Goal: Contribute content: Contribute content

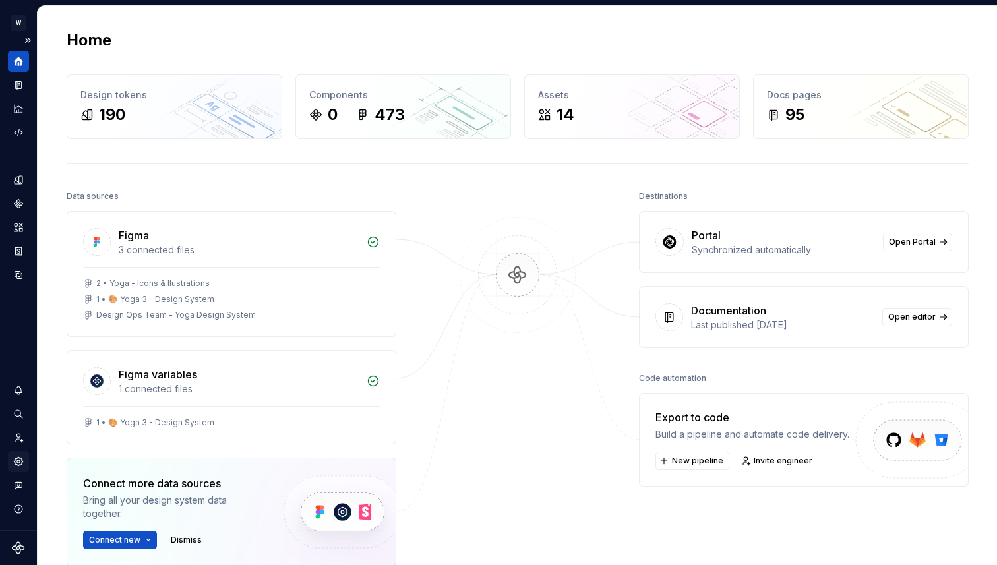
click at [16, 458] on icon "Settings" at bounding box center [19, 462] width 12 height 12
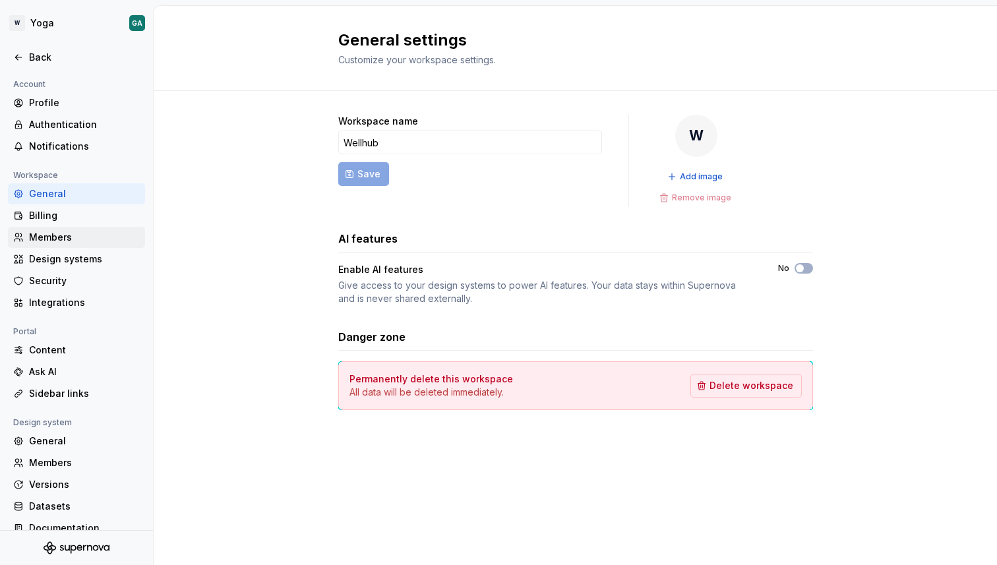
click at [77, 231] on div "Members" at bounding box center [84, 237] width 111 height 13
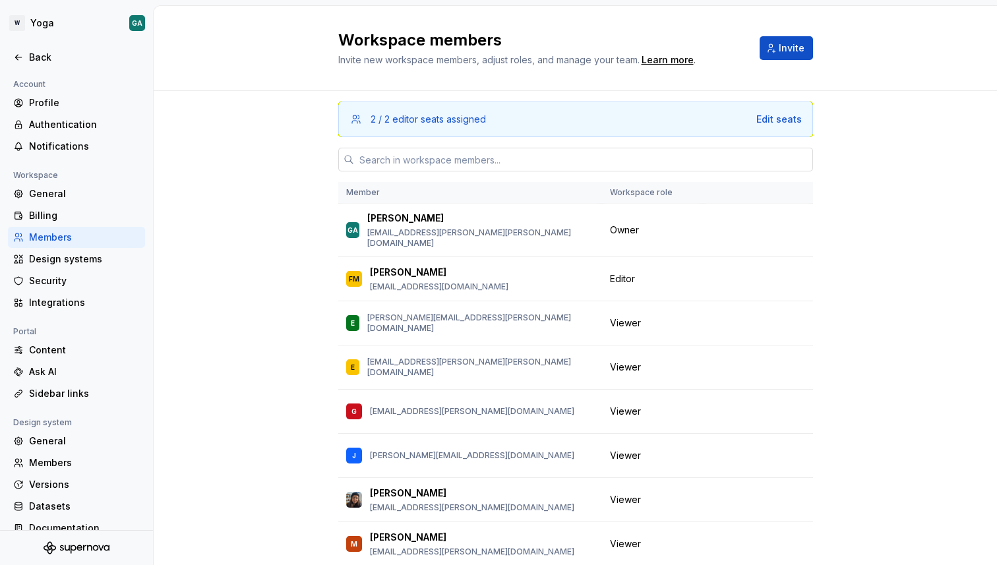
click at [605, 154] on input "text" at bounding box center [583, 160] width 459 height 24
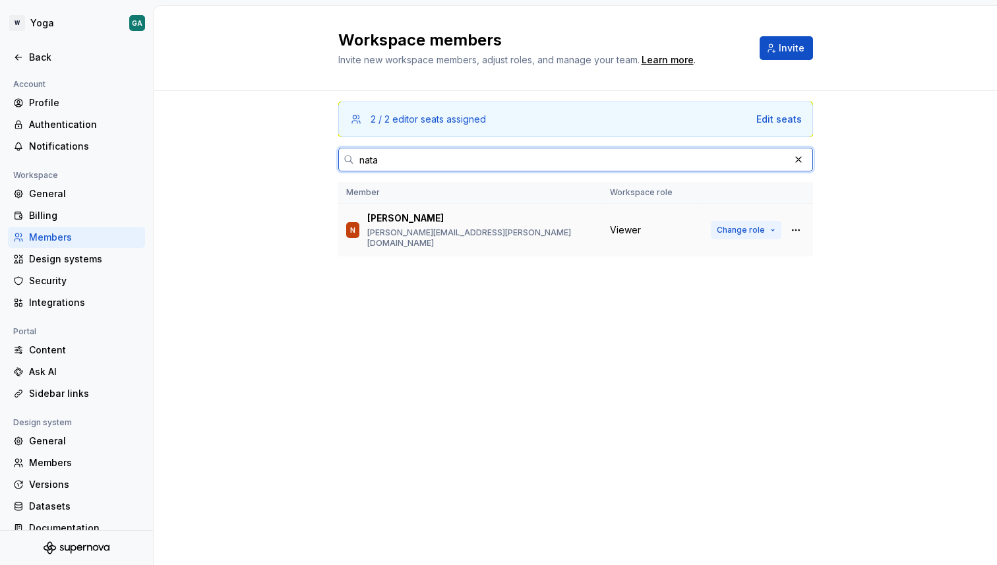
type input "nata"
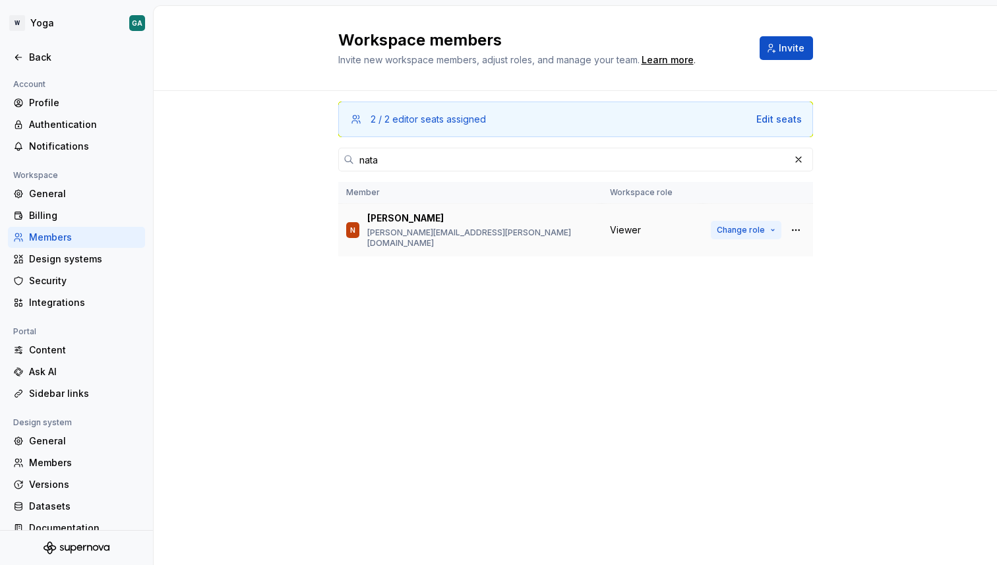
click at [739, 230] on span "Change role" at bounding box center [741, 230] width 48 height 11
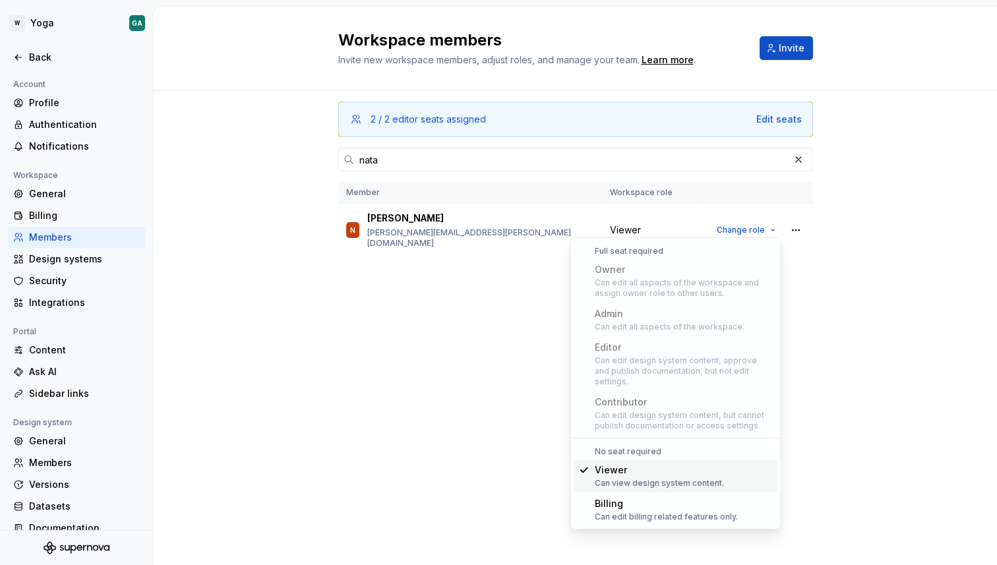
click at [589, 143] on div "2 / 2 editor seats assigned Edit seats nata Member Workspace role N natalio [EM…" at bounding box center [575, 303] width 475 height 424
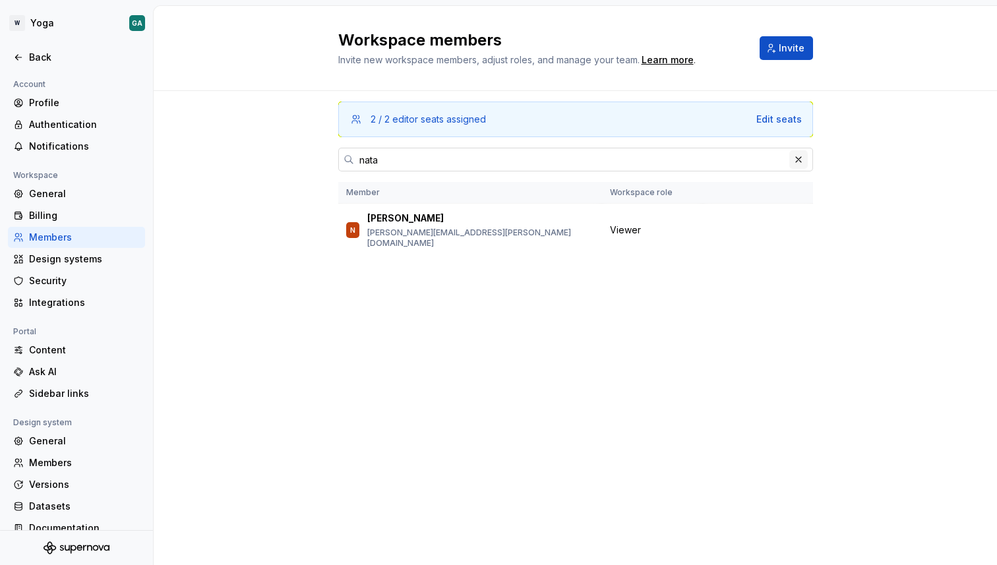
click at [803, 164] on button "button" at bounding box center [798, 159] width 18 height 18
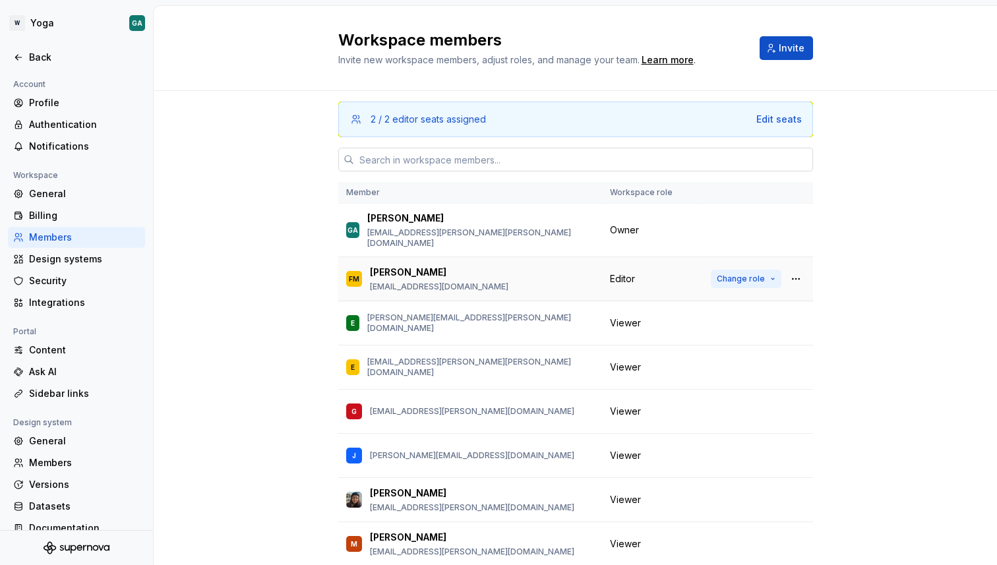
click at [756, 274] on span "Change role" at bounding box center [741, 279] width 48 height 11
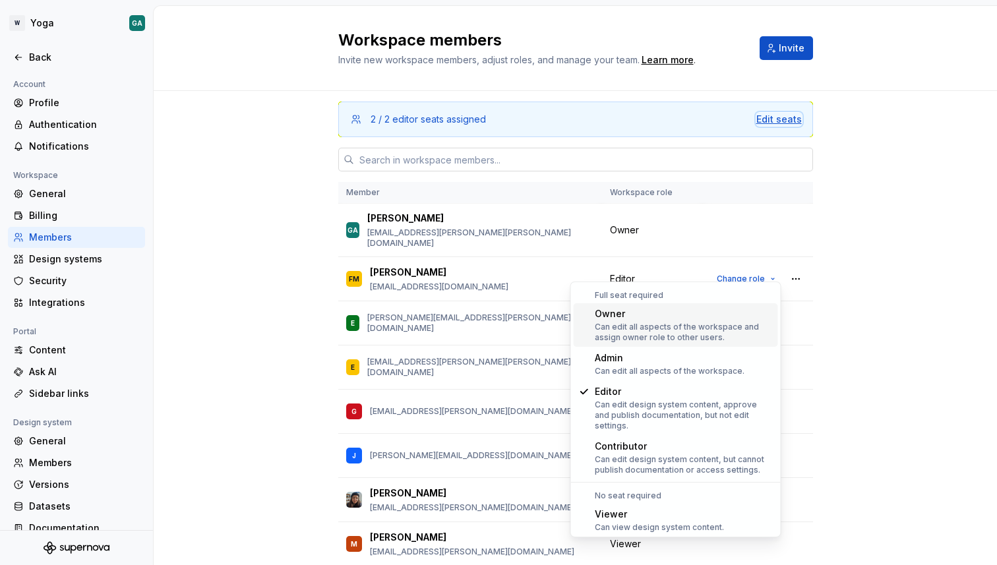
click at [799, 115] on div "Edit seats" at bounding box center [778, 119] width 45 height 13
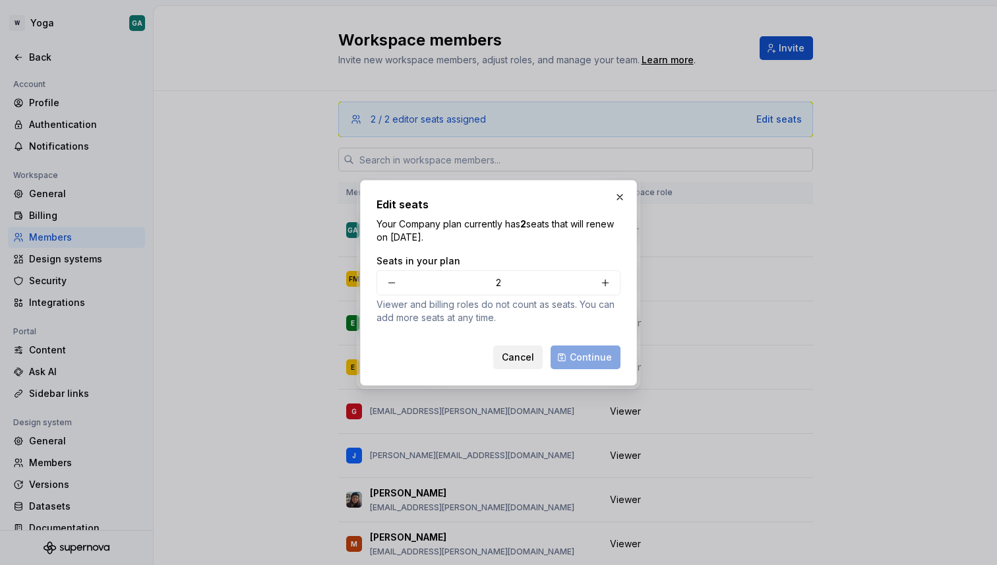
click at [534, 361] on span "Cancel" at bounding box center [518, 357] width 32 height 13
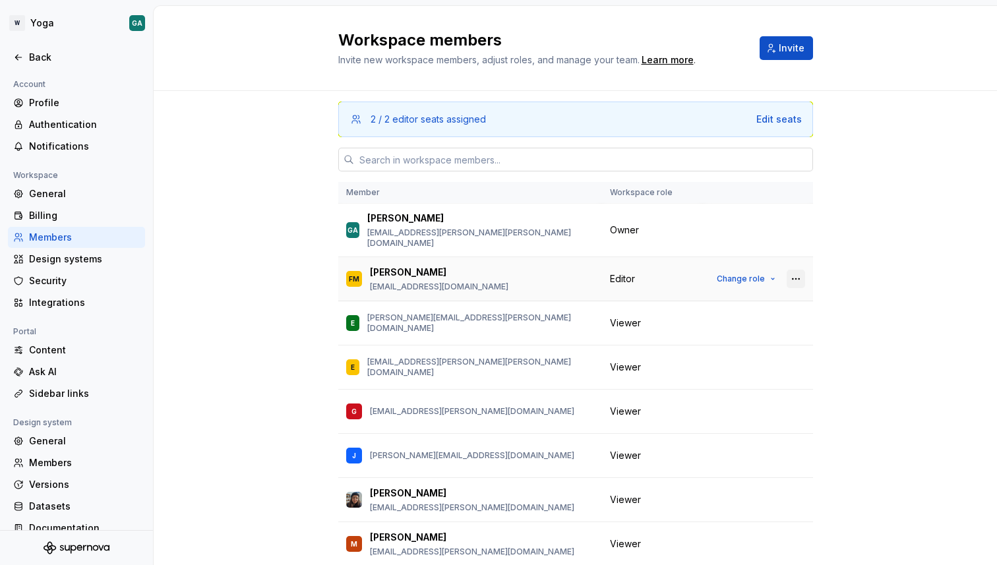
click at [800, 270] on button "button" at bounding box center [796, 279] width 18 height 18
click at [740, 274] on span "Change role" at bounding box center [741, 279] width 48 height 11
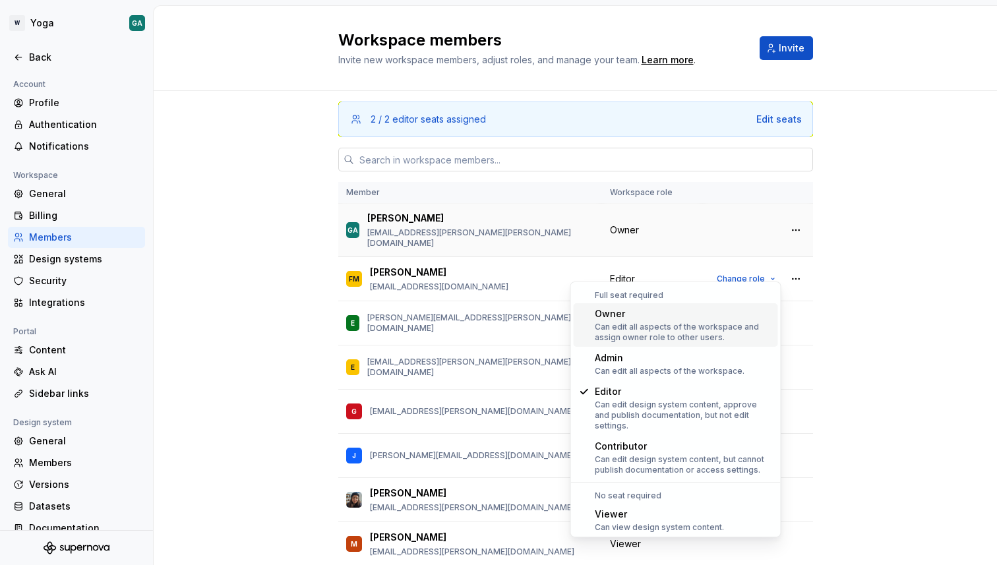
click at [685, 229] on div "Owner" at bounding box center [652, 229] width 85 height 13
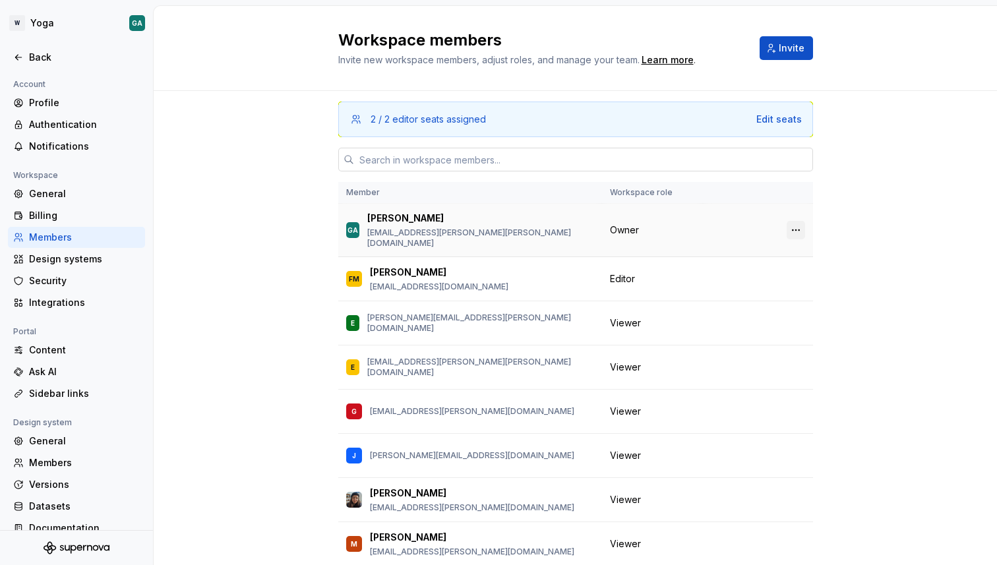
click at [788, 227] on button "button" at bounding box center [796, 230] width 18 height 18
click at [719, 206] on td at bounding box center [758, 230] width 110 height 53
click at [738, 274] on span "Change role" at bounding box center [741, 279] width 48 height 11
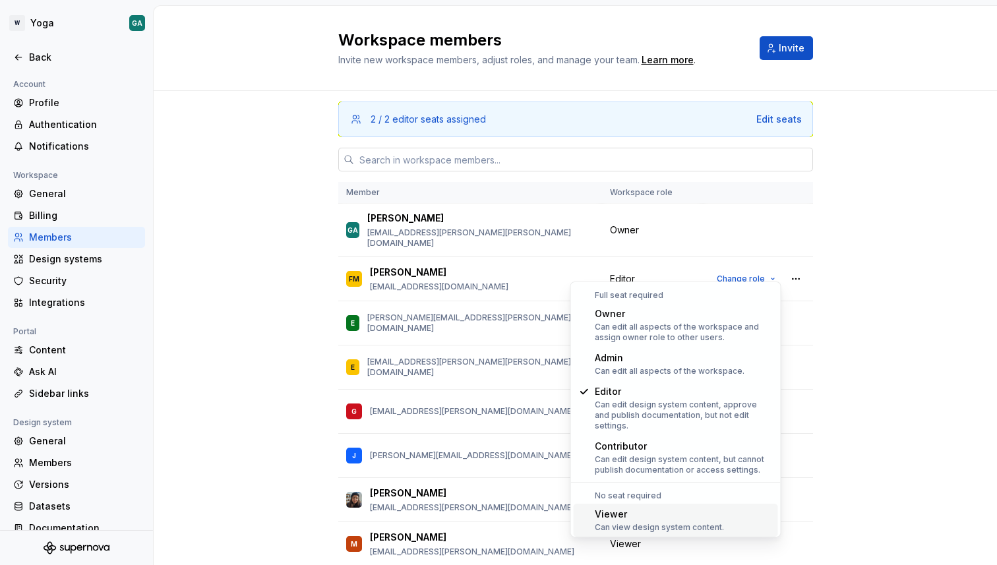
click at [647, 522] on div "Can view design system content." at bounding box center [659, 527] width 129 height 11
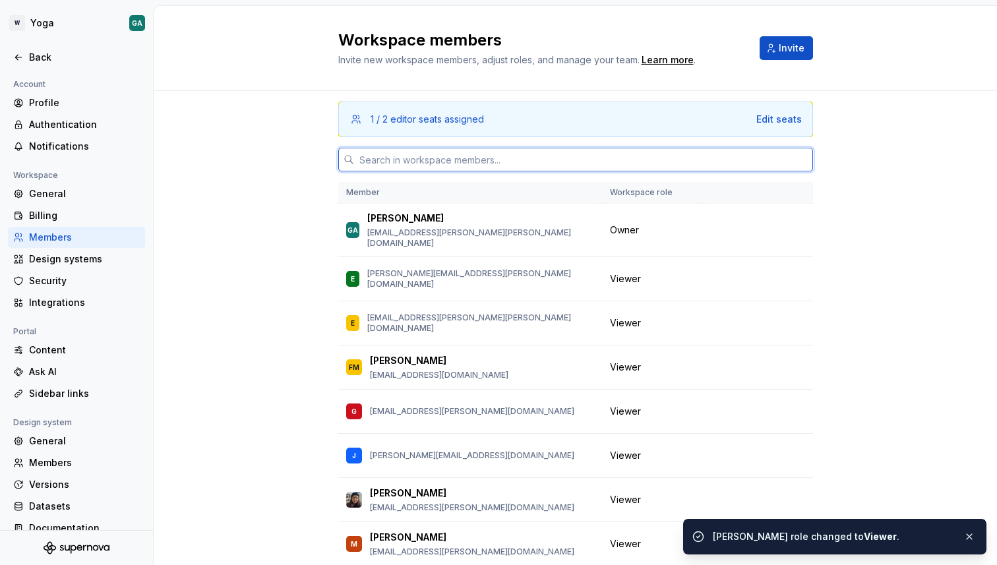
click at [614, 158] on input "text" at bounding box center [583, 160] width 459 height 24
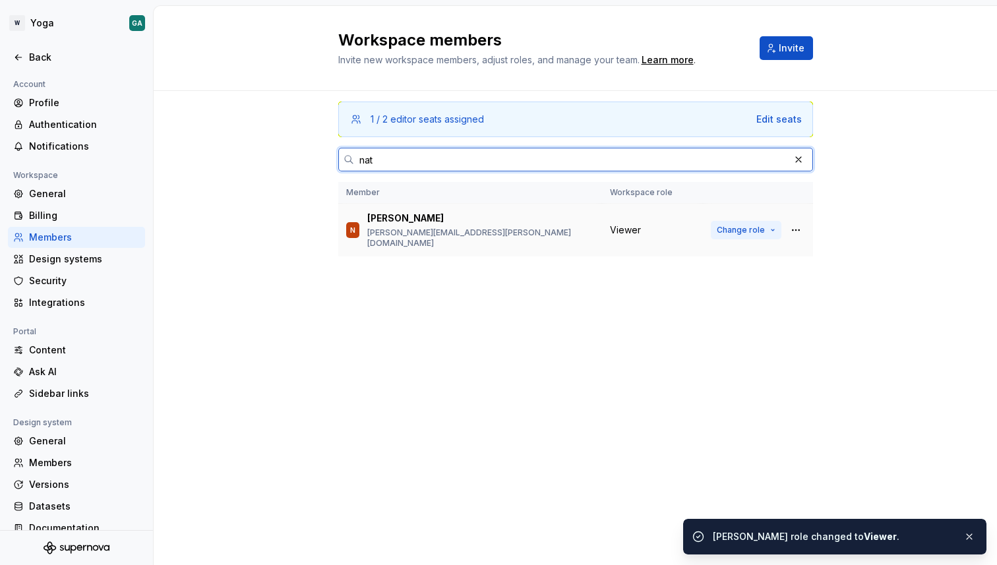
type input "nat"
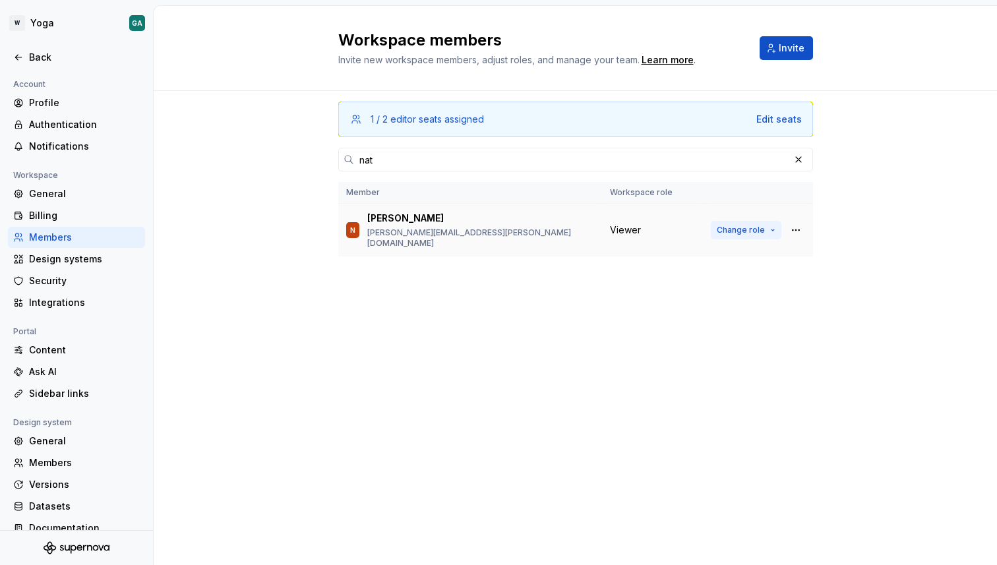
click at [719, 225] on span "Change role" at bounding box center [741, 230] width 48 height 11
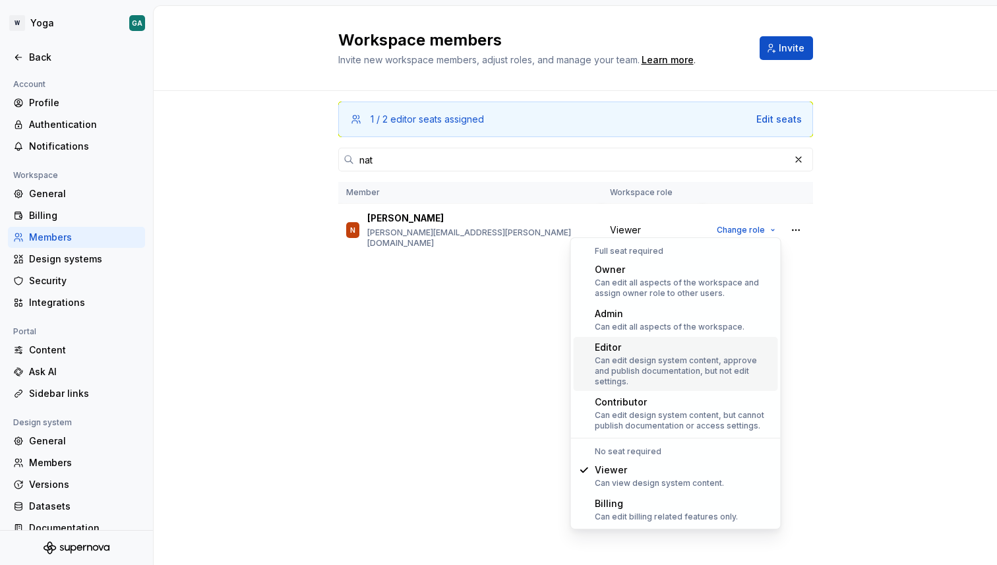
click at [661, 359] on div "Can edit design system content, approve and publish documentation, but not edit…" at bounding box center [684, 371] width 178 height 32
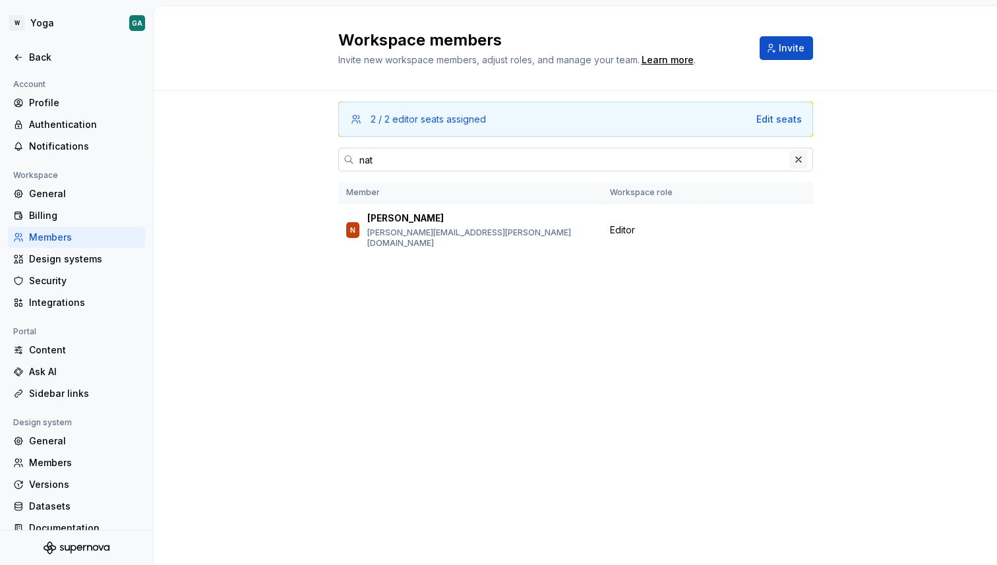
click at [796, 155] on button "button" at bounding box center [798, 159] width 18 height 18
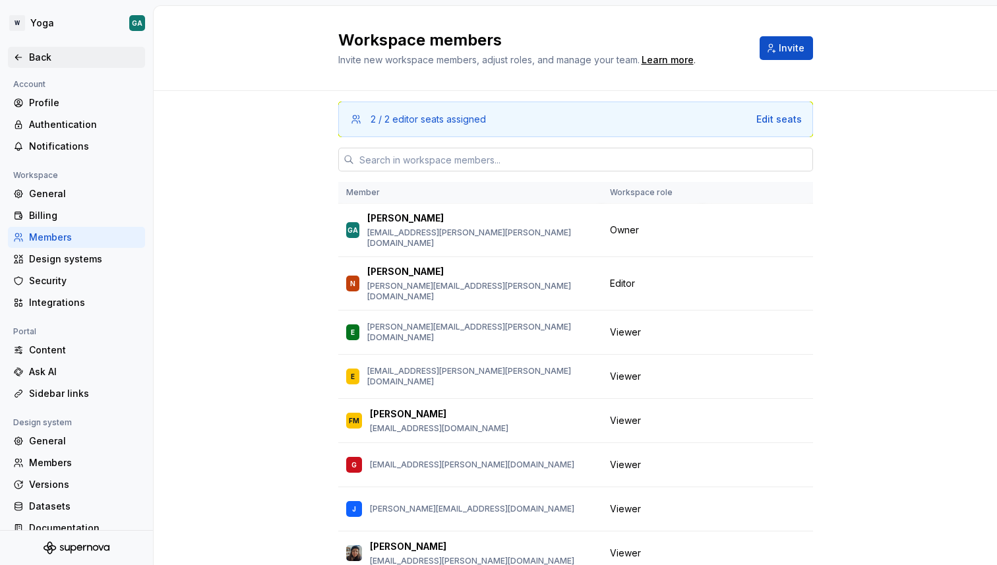
click at [37, 51] on div "Back" at bounding box center [84, 57] width 111 height 13
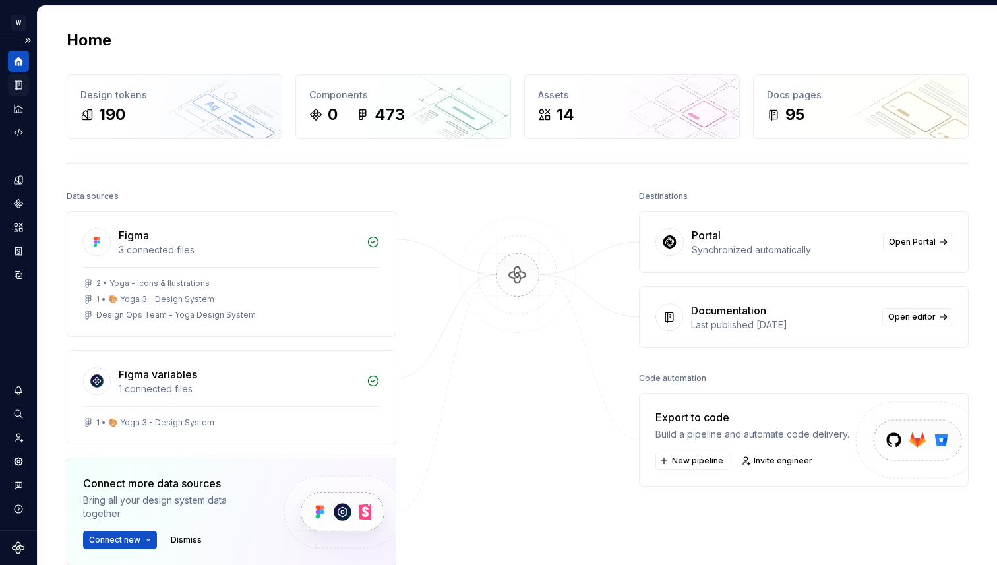
click at [22, 89] on icon "Documentation" at bounding box center [19, 85] width 12 height 12
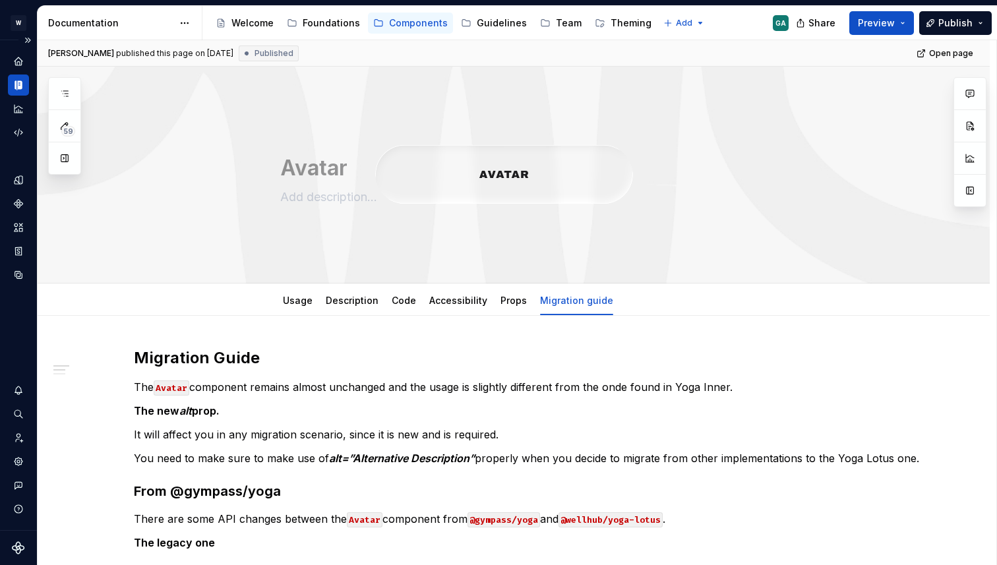
click at [485, 49] on div "[PERSON_NAME] published this page on [DATE] Published Open page" at bounding box center [514, 53] width 952 height 26
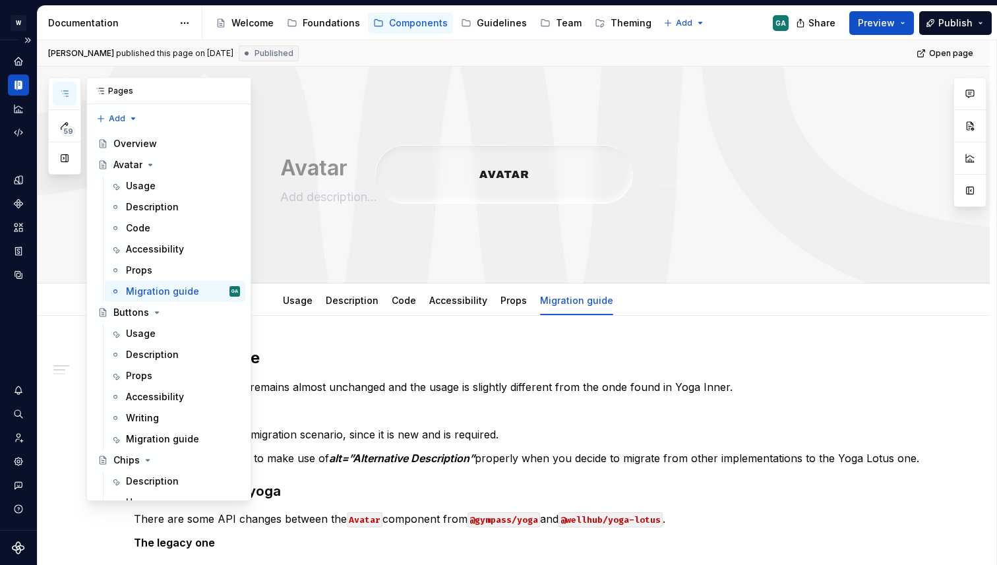
click at [73, 95] on button "button" at bounding box center [65, 94] width 24 height 24
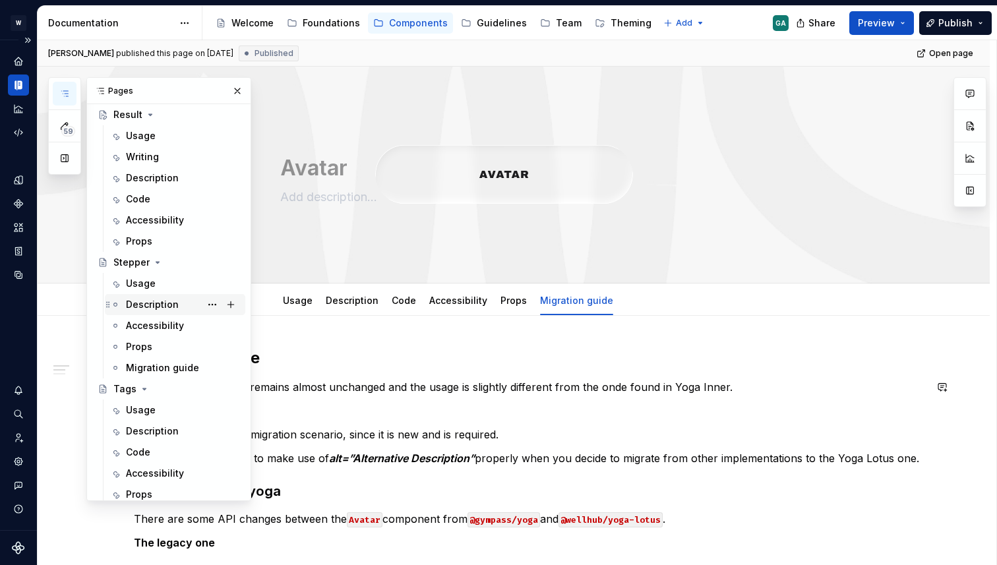
scroll to position [876, 0]
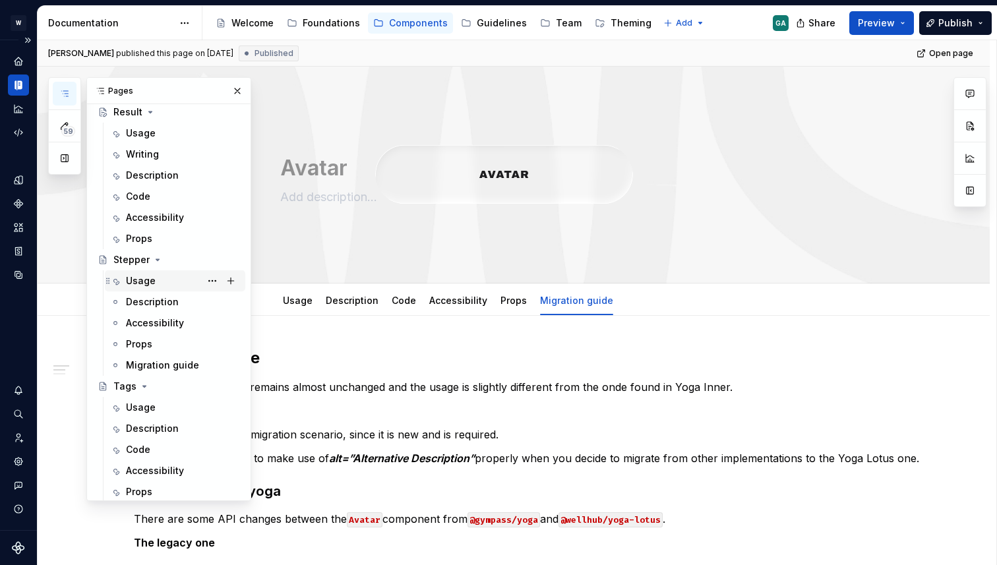
click at [153, 280] on div "Usage" at bounding box center [141, 280] width 30 height 13
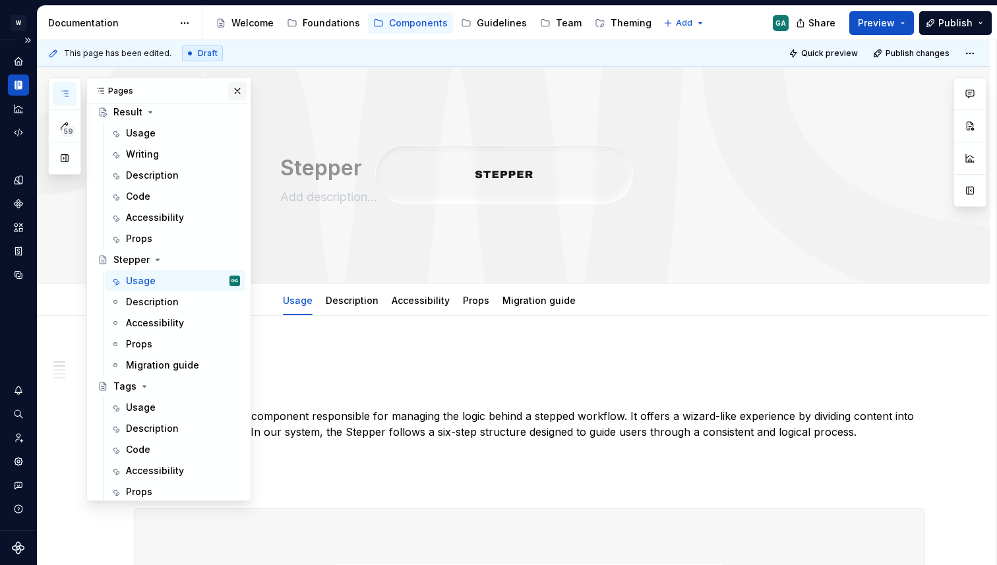
click at [238, 88] on button "button" at bounding box center [237, 91] width 18 height 18
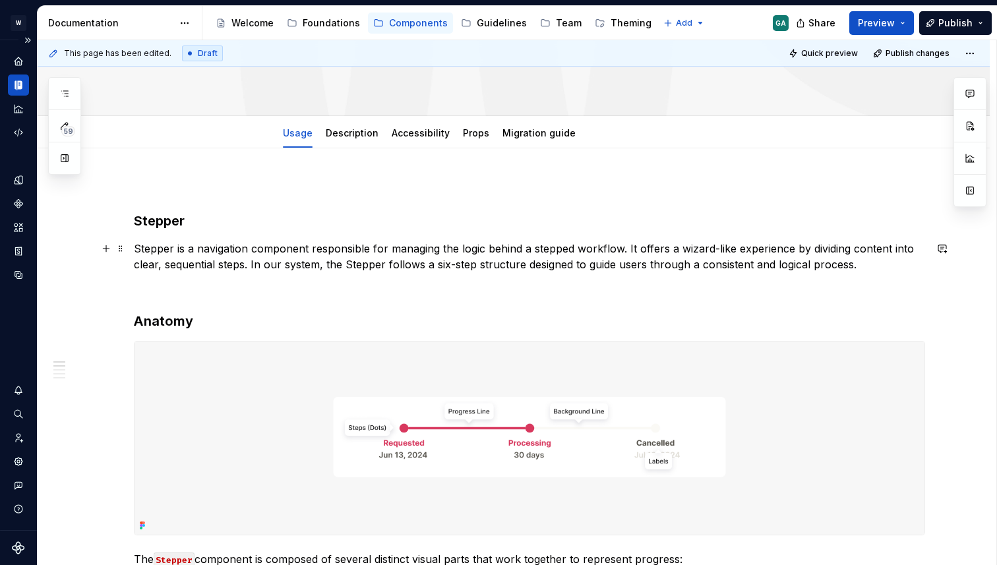
scroll to position [173, 0]
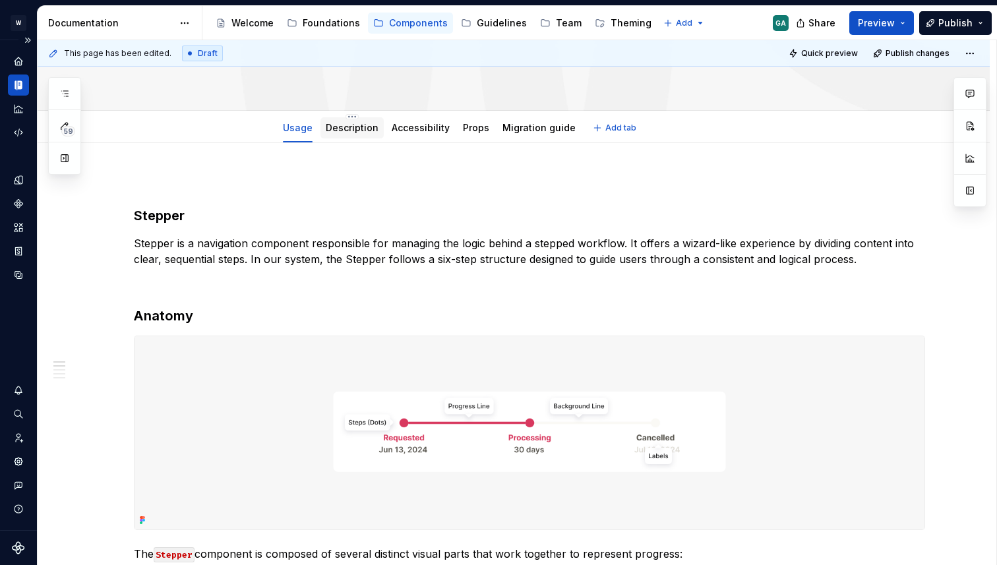
click at [367, 135] on div "Description" at bounding box center [352, 128] width 53 height 16
click at [363, 128] on link "Description" at bounding box center [352, 127] width 53 height 11
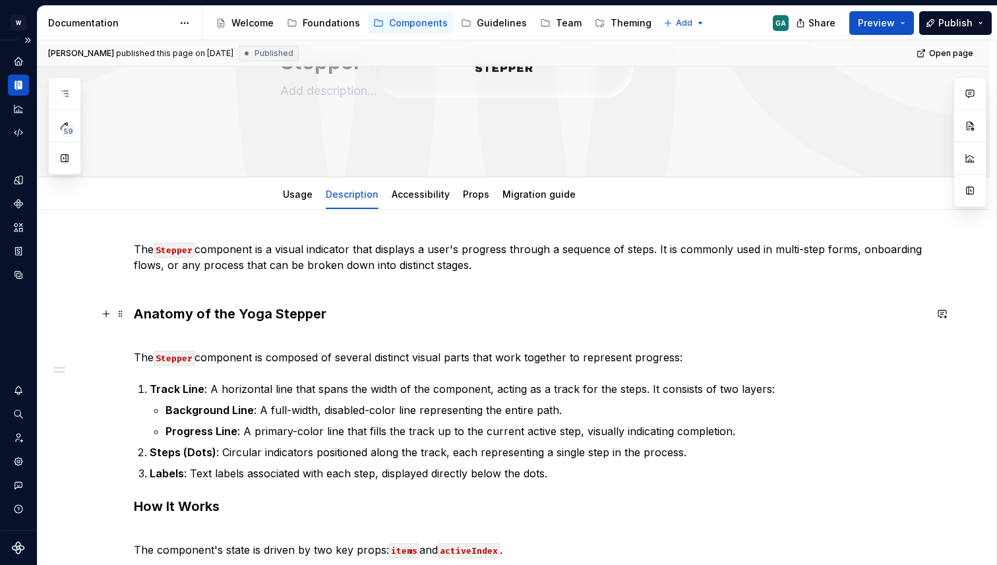
scroll to position [122, 0]
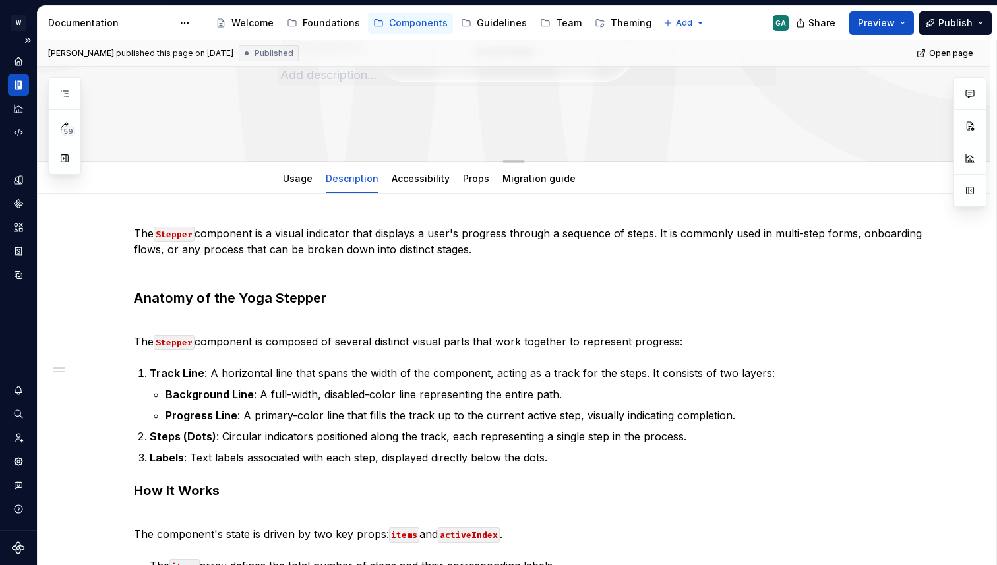
type textarea "*"
click at [605, 175] on span "Add tab" at bounding box center [620, 178] width 31 height 11
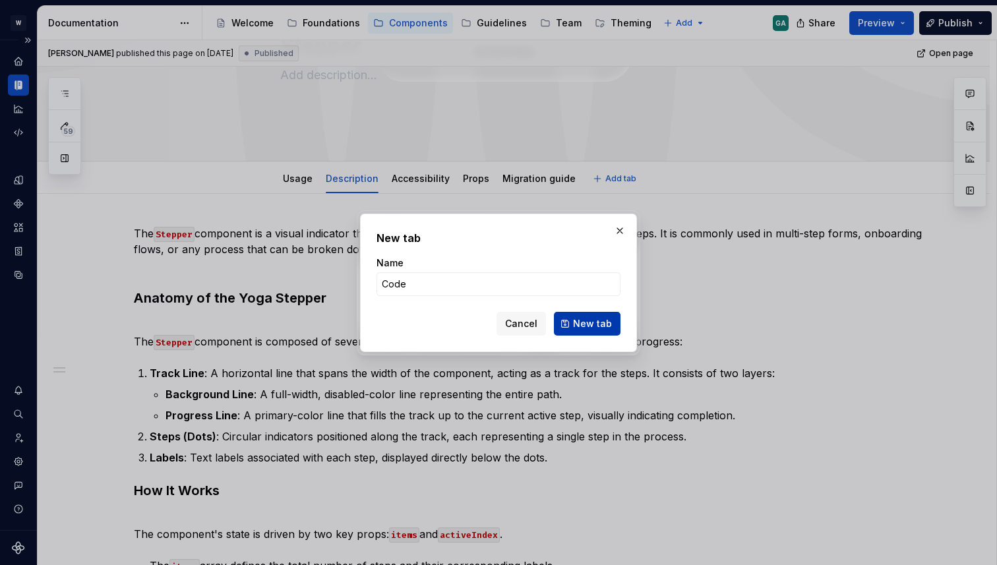
type input "Code"
click at [591, 326] on span "New tab" at bounding box center [592, 323] width 39 height 13
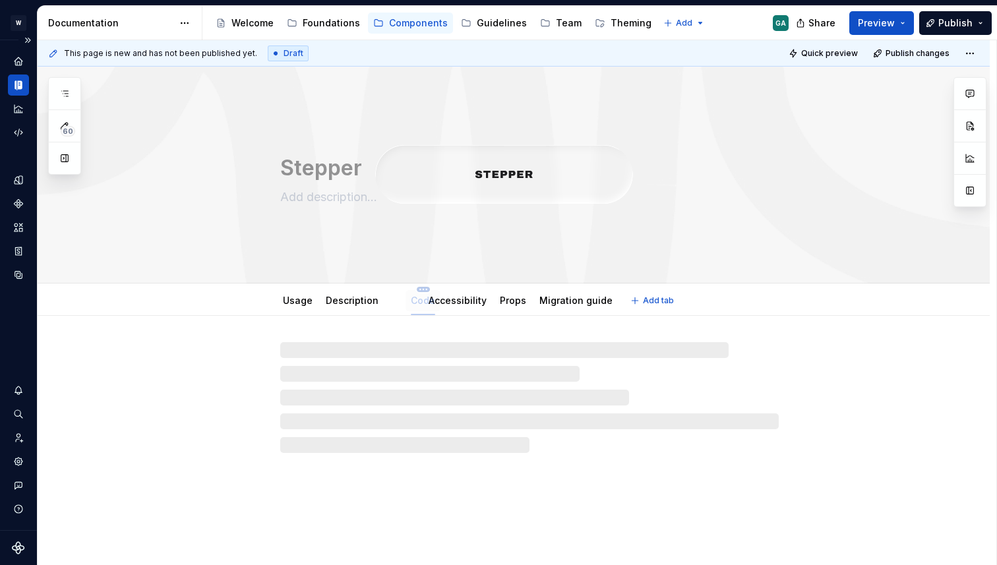
drag, startPoint x: 593, startPoint y: 299, endPoint x: 415, endPoint y: 290, distance: 178.2
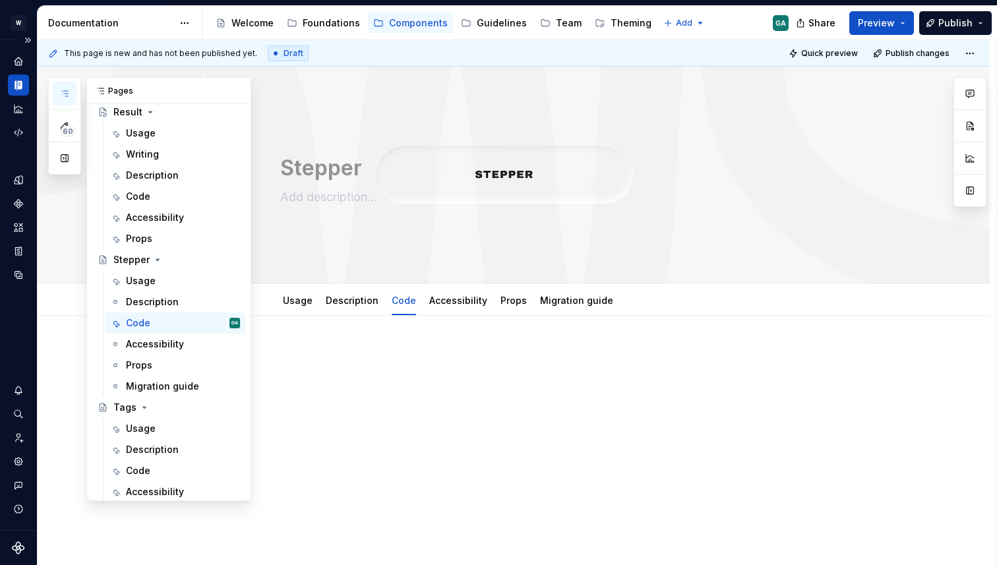
click at [62, 82] on button "button" at bounding box center [65, 94] width 24 height 24
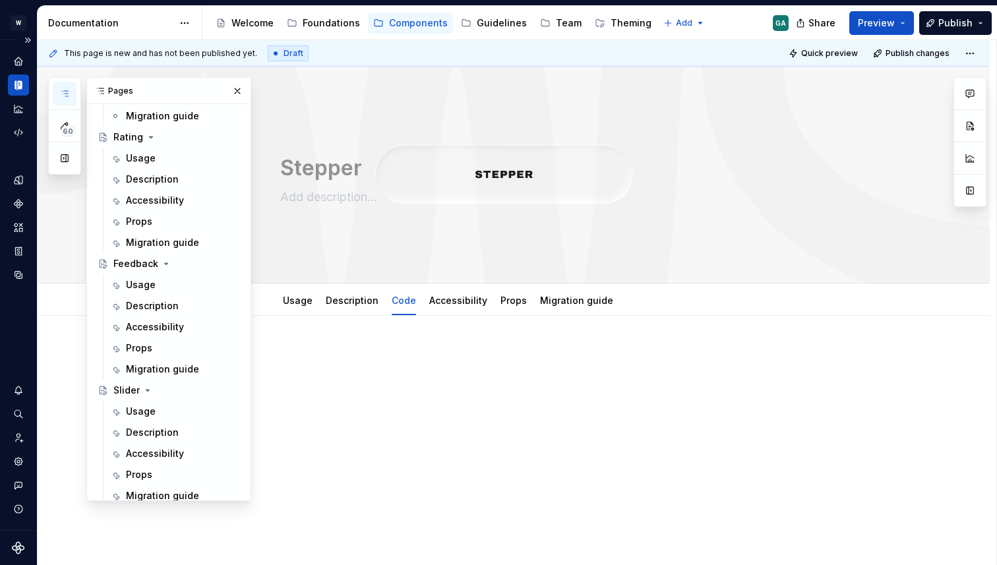
scroll to position [1450, 0]
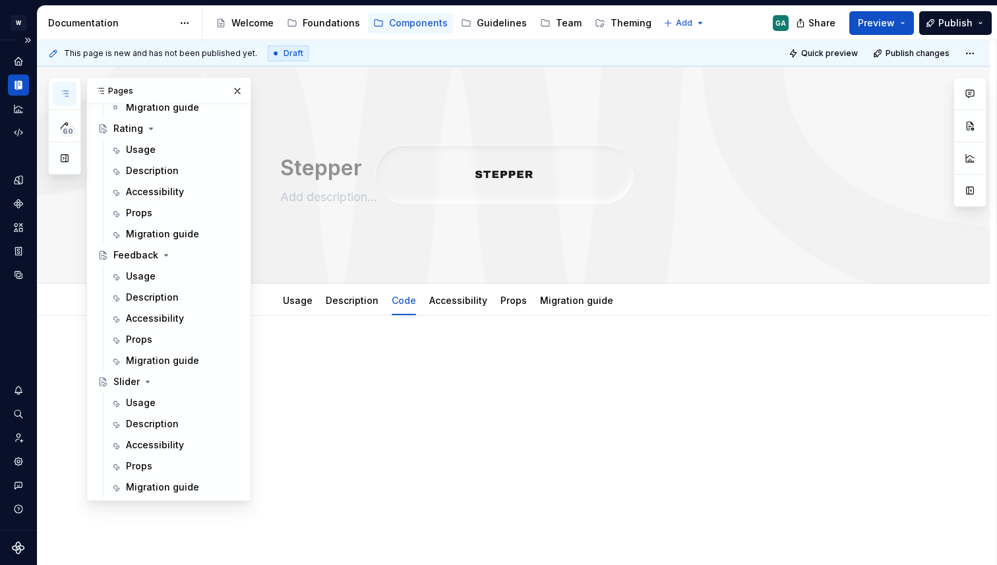
click at [73, 93] on button "button" at bounding box center [65, 94] width 24 height 24
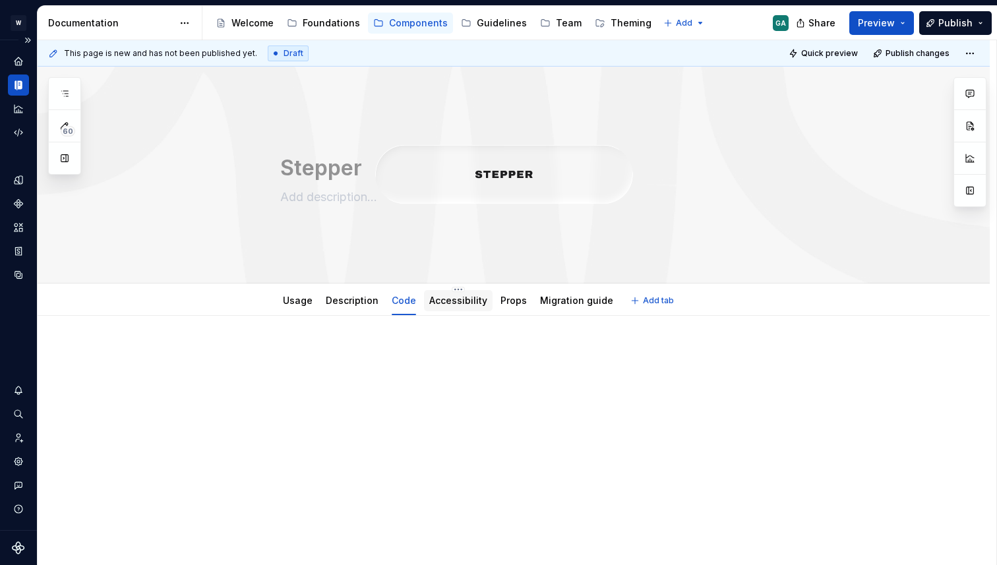
click at [433, 293] on div "Accessibility" at bounding box center [458, 301] width 58 height 16
click at [473, 291] on div "Accessibility" at bounding box center [458, 300] width 69 height 21
click at [466, 303] on link "Accessibility" at bounding box center [458, 300] width 58 height 11
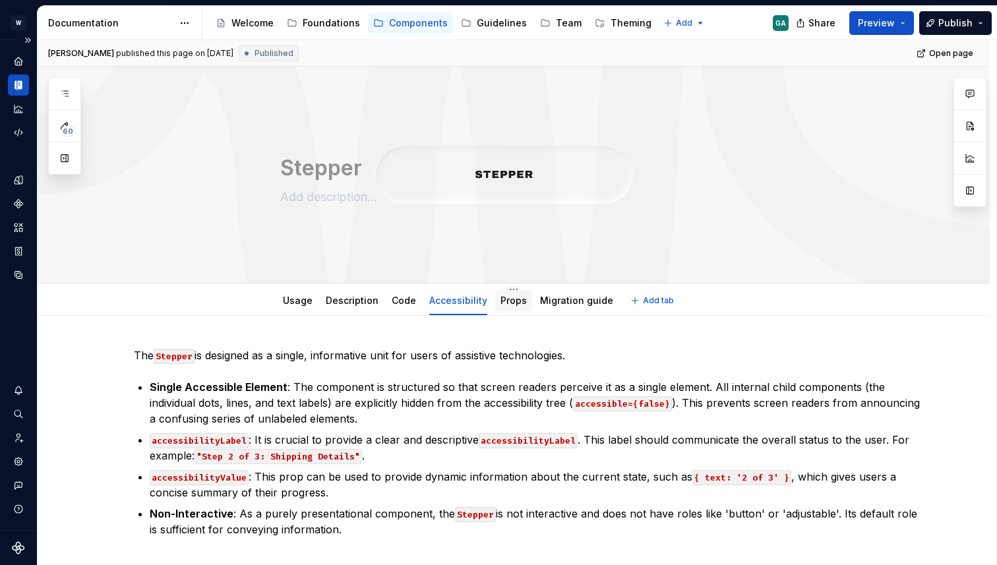
click at [512, 303] on link "Props" at bounding box center [513, 300] width 26 height 11
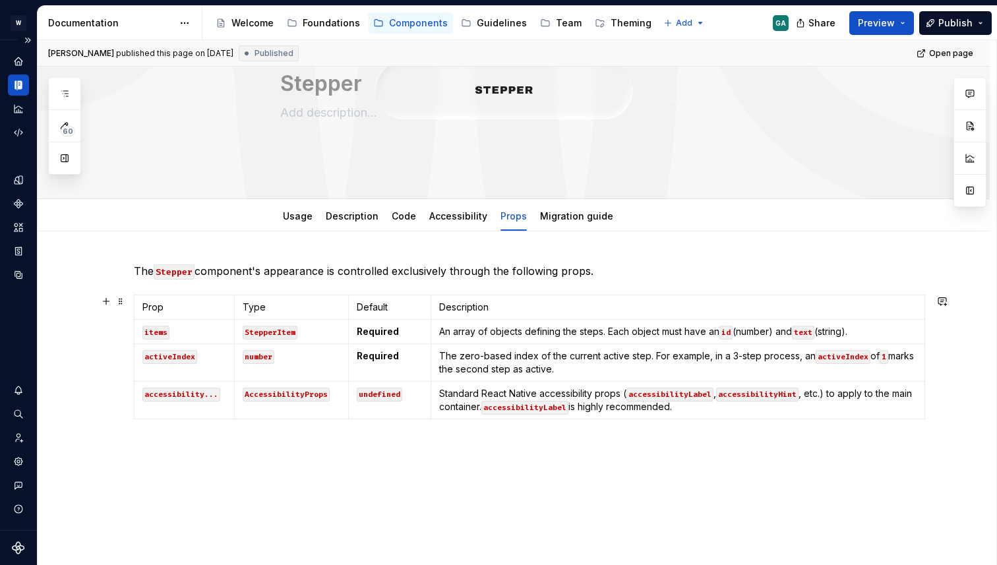
scroll to position [111, 0]
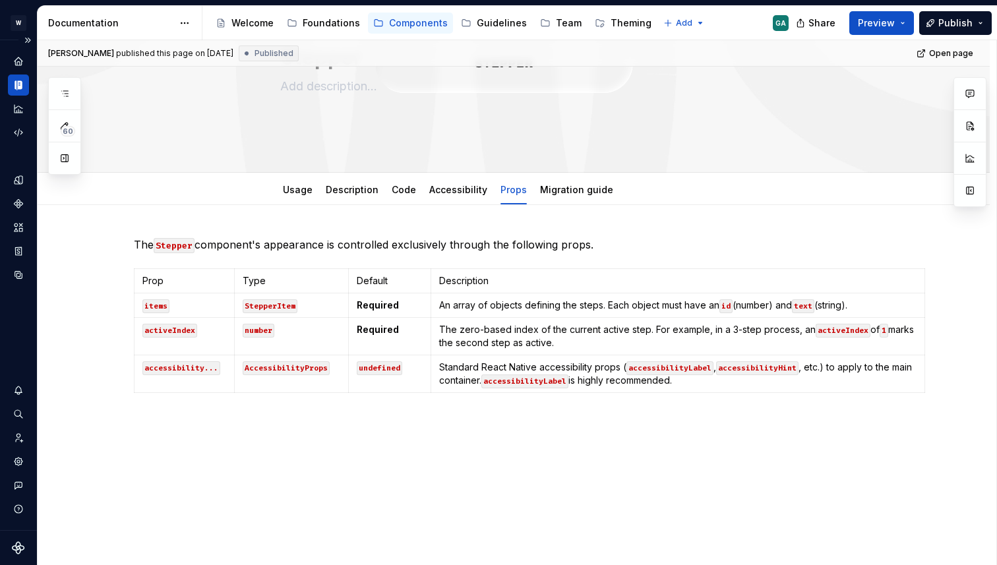
type textarea "*"
